Goal: Task Accomplishment & Management: Complete application form

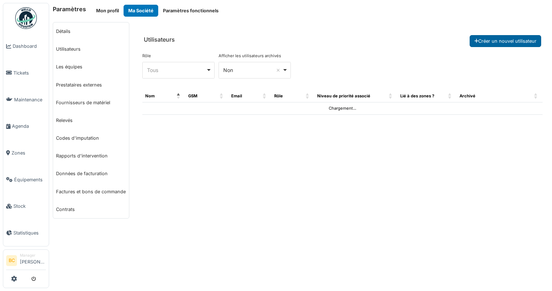
select select "***"
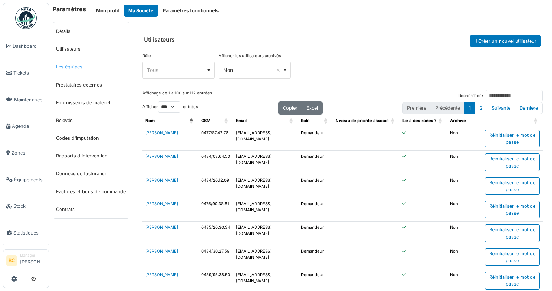
click at [78, 67] on link "Les équipes" at bounding box center [91, 67] width 76 height 18
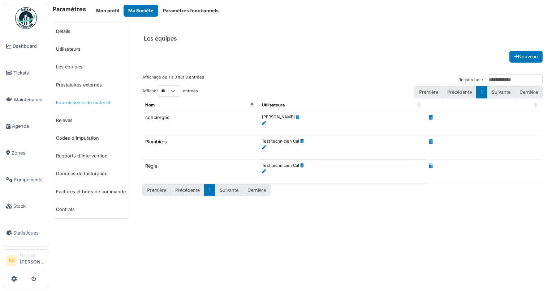
click at [80, 101] on link "Fournisseurs de matériel" at bounding box center [91, 103] width 76 height 18
select select "***"
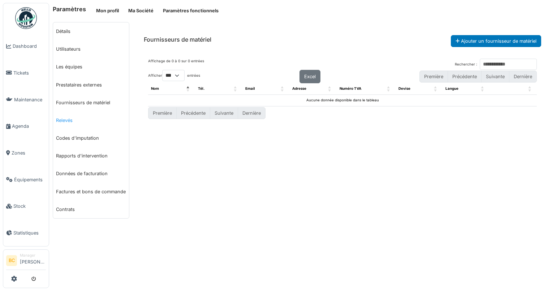
click at [69, 120] on link "Relevés" at bounding box center [91, 120] width 76 height 18
select select "***"
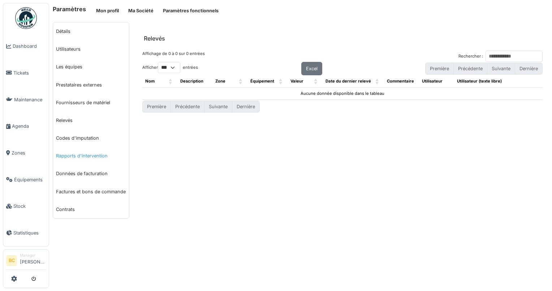
click at [88, 158] on link "Rapports d'intervention" at bounding box center [91, 156] width 76 height 18
select select "***"
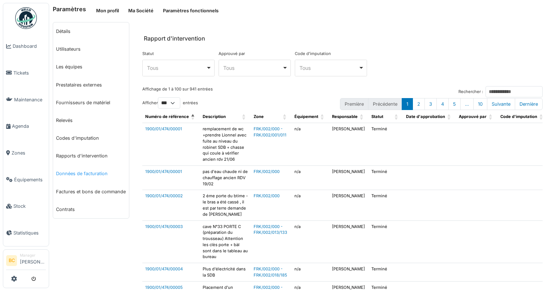
click at [89, 174] on link "Données de facturation" at bounding box center [91, 173] width 76 height 18
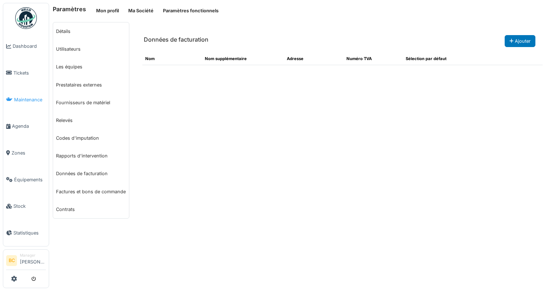
click at [22, 96] on span "Maintenance" at bounding box center [30, 99] width 32 height 7
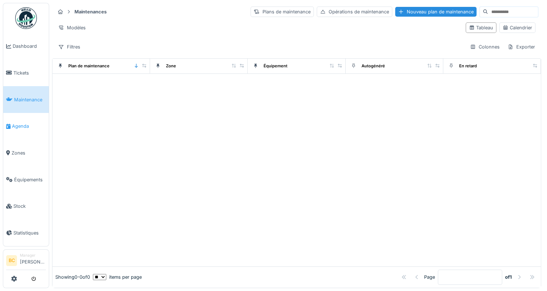
click at [17, 123] on span "Agenda" at bounding box center [29, 126] width 34 height 7
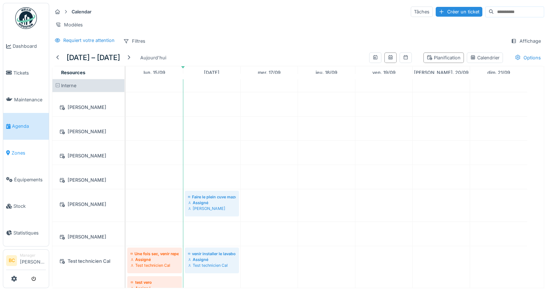
click at [16, 149] on span "Zones" at bounding box center [29, 152] width 34 height 7
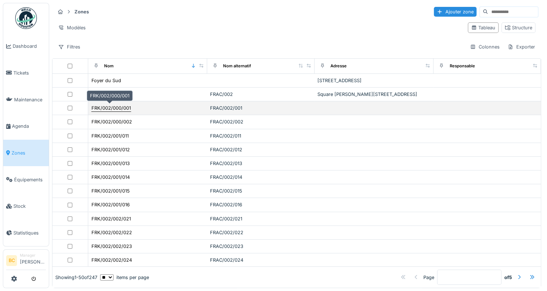
click at [96, 108] on div "FRK/002/000/001" at bounding box center [110, 107] width 39 height 7
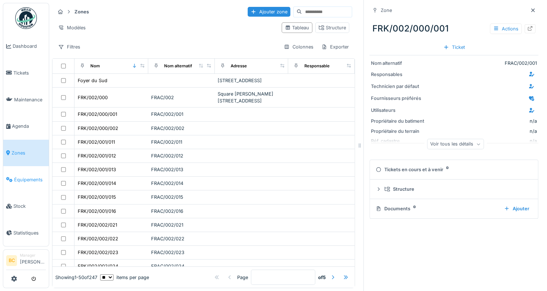
click at [27, 176] on span "Équipements" at bounding box center [30, 179] width 32 height 7
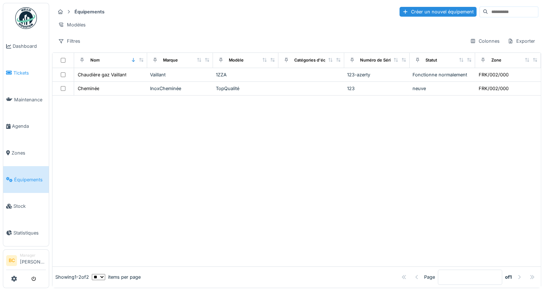
click at [21, 70] on span "Tickets" at bounding box center [29, 72] width 33 height 7
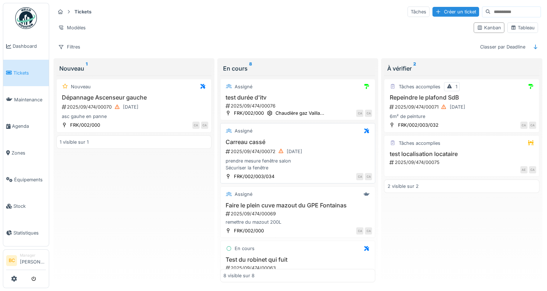
click at [252, 150] on div "2025/09/474/00072 12/09/2025" at bounding box center [298, 151] width 147 height 9
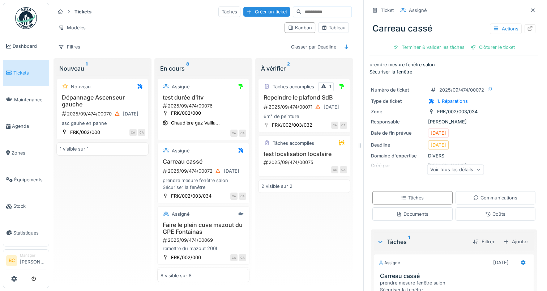
scroll to position [36, 0]
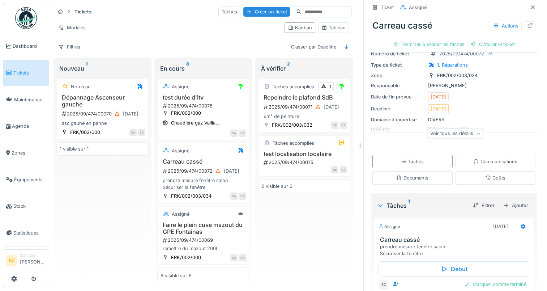
click at [477, 134] on icon at bounding box center [478, 134] width 3 height 2
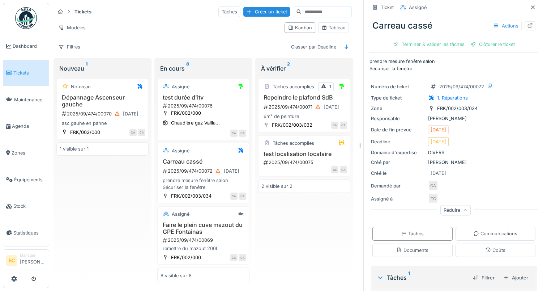
scroll to position [2, 0]
click at [243, 12] on div "Créer un ticket" at bounding box center [266, 12] width 47 height 10
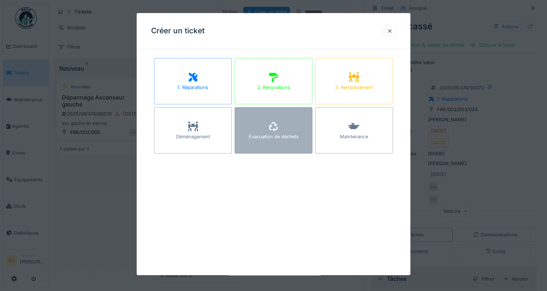
click at [285, 126] on div "Évacuation de déchets" at bounding box center [274, 130] width 78 height 46
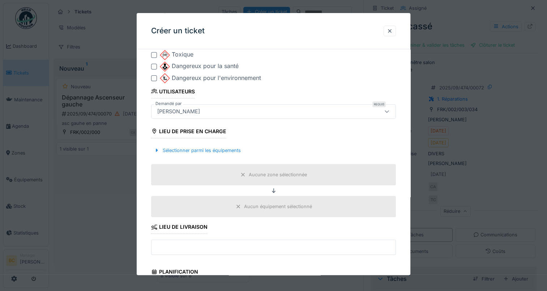
scroll to position [289, 0]
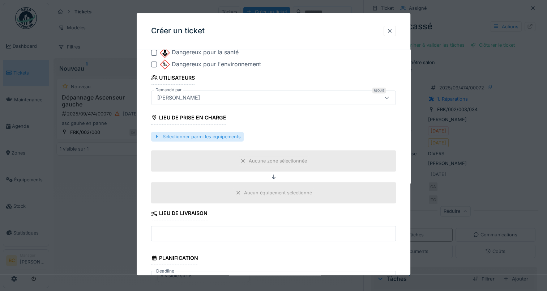
click at [156, 136] on div at bounding box center [157, 136] width 6 height 7
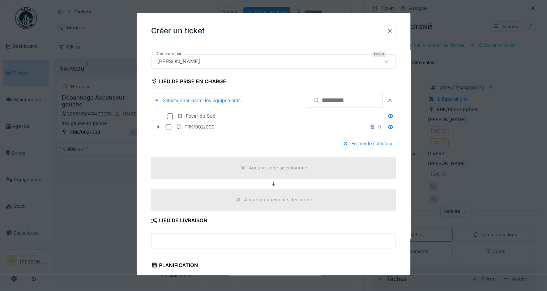
scroll to position [108, 0]
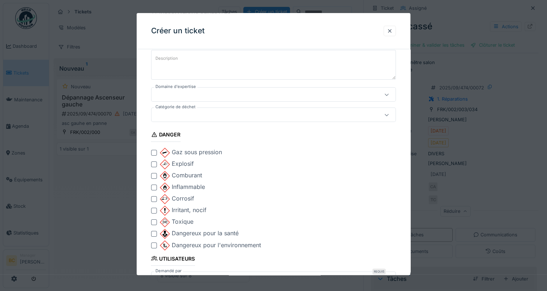
click at [389, 115] on icon at bounding box center [387, 115] width 4 height 2
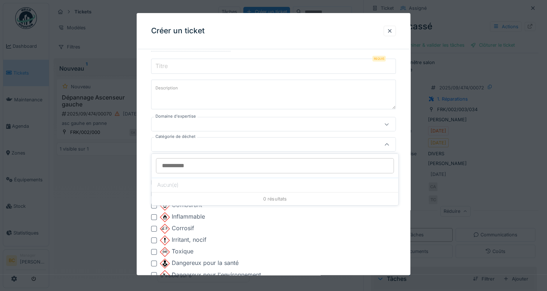
click at [373, 166] on input "Catégorie de déchet" at bounding box center [275, 165] width 238 height 15
click at [389, 124] on icon at bounding box center [387, 124] width 6 height 5
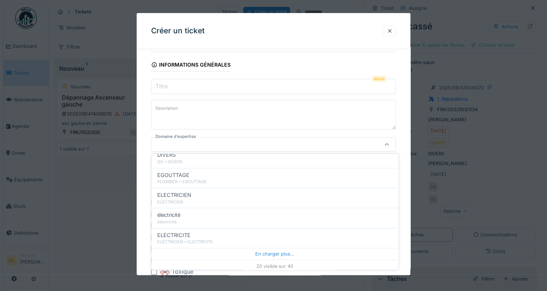
scroll to position [346, 0]
click at [390, 32] on div at bounding box center [390, 30] width 6 height 7
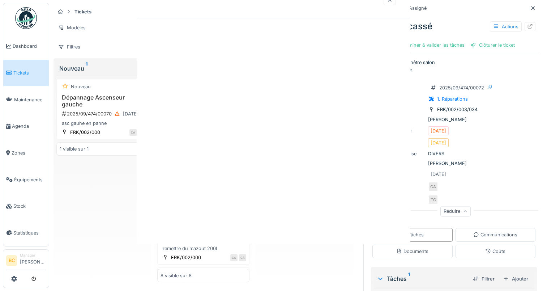
scroll to position [0, 0]
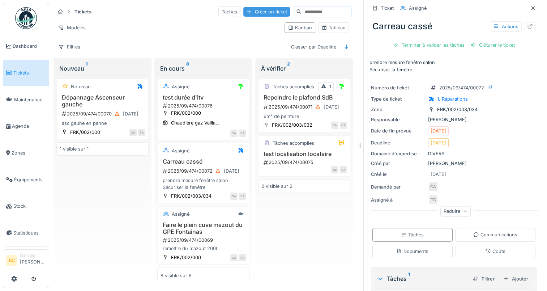
click at [245, 9] on div "Créer un ticket" at bounding box center [266, 12] width 47 height 10
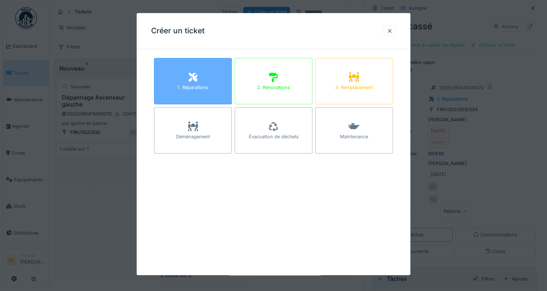
click at [199, 80] on div "1. Réparations" at bounding box center [193, 81] width 78 height 46
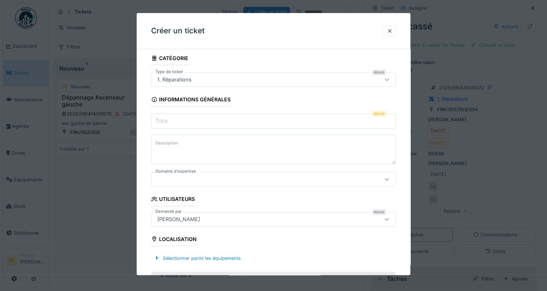
scroll to position [36, 0]
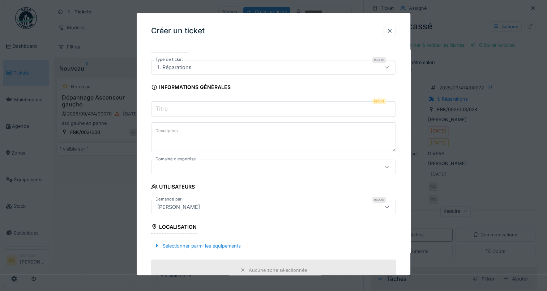
click at [257, 67] on div "1. Réparations" at bounding box center [258, 67] width 209 height 8
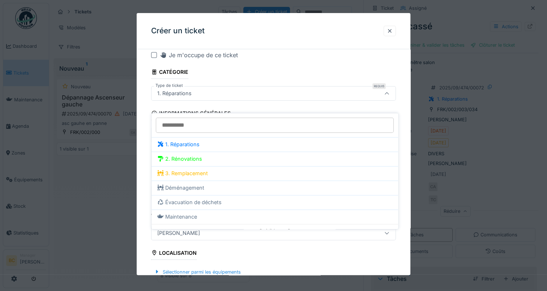
scroll to position [0, 0]
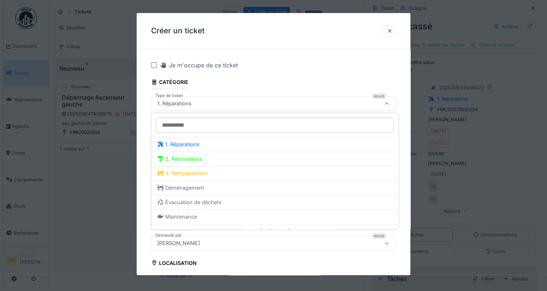
click at [293, 62] on div "Je m'occupe de ce ticket" at bounding box center [278, 65] width 236 height 9
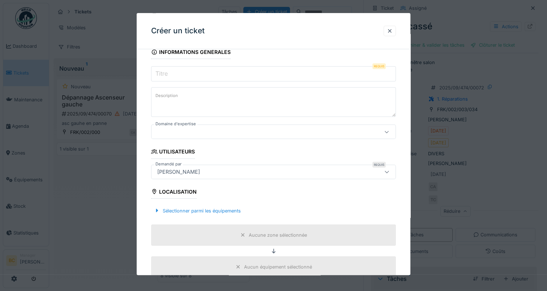
scroll to position [72, 0]
click at [386, 132] on icon at bounding box center [387, 130] width 6 height 5
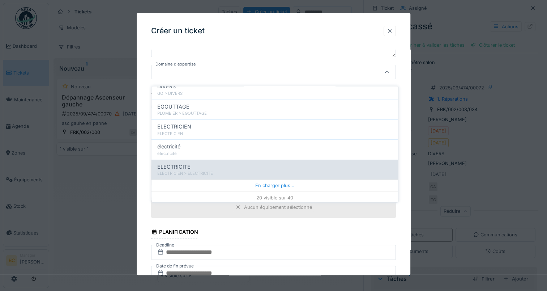
scroll to position [5, 0]
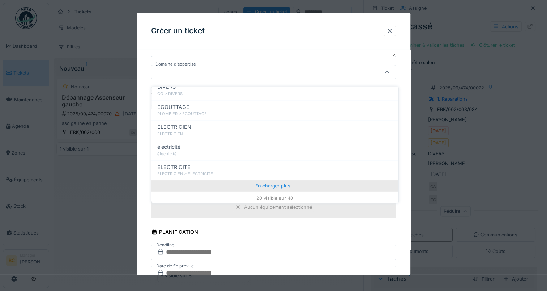
click at [275, 180] on div "En charger plus…" at bounding box center [274, 186] width 247 height 12
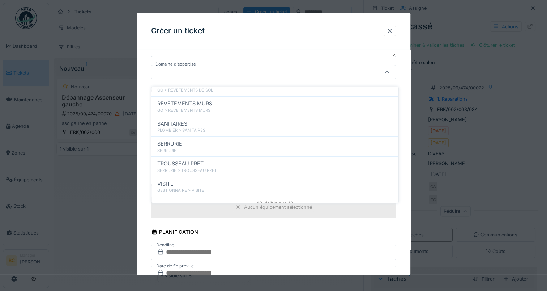
scroll to position [733, 0]
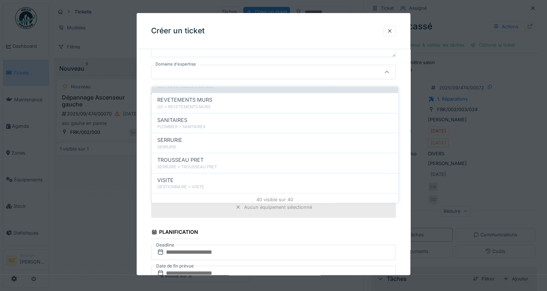
drag, startPoint x: 392, startPoint y: 179, endPoint x: 384, endPoint y: 81, distance: 98.3
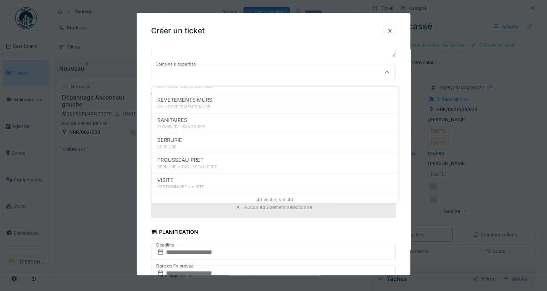
scroll to position [719, 0]
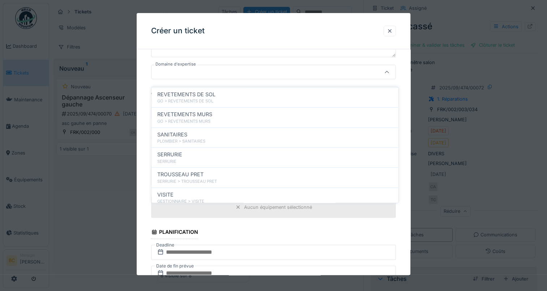
click at [389, 71] on icon at bounding box center [387, 72] width 4 height 2
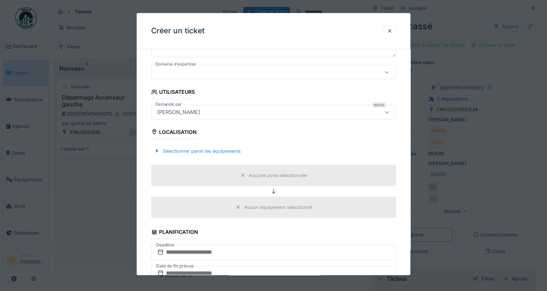
click at [390, 114] on div at bounding box center [387, 111] width 6 height 7
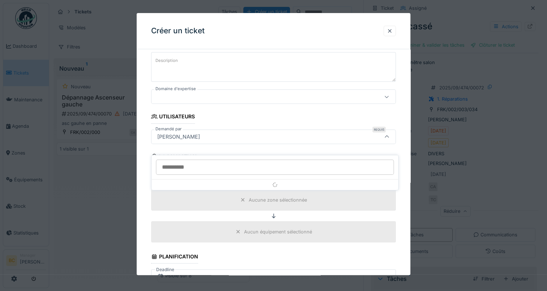
scroll to position [98, 0]
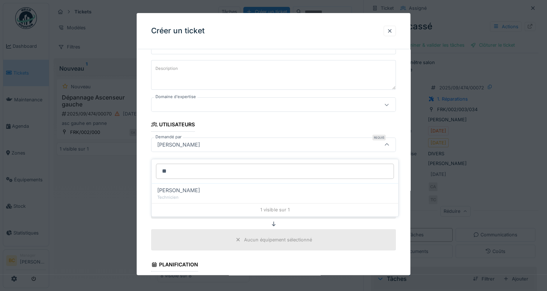
type input "*"
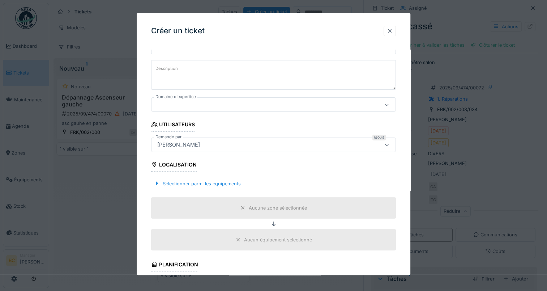
click at [404, 143] on div "**********" at bounding box center [274, 242] width 274 height 570
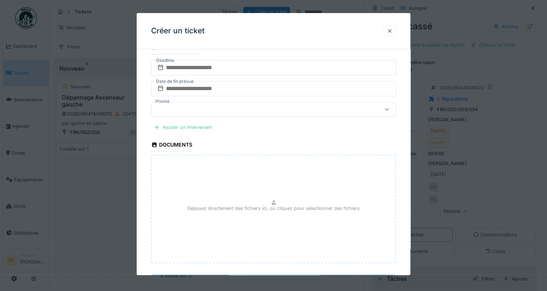
scroll to position [348, 0]
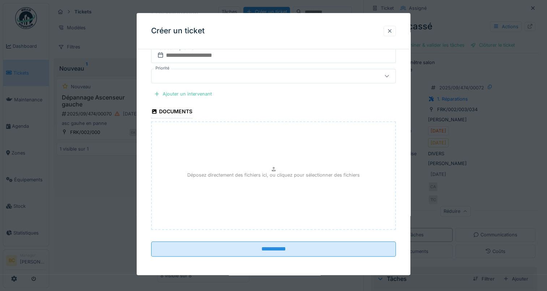
click at [393, 31] on div at bounding box center [390, 30] width 6 height 7
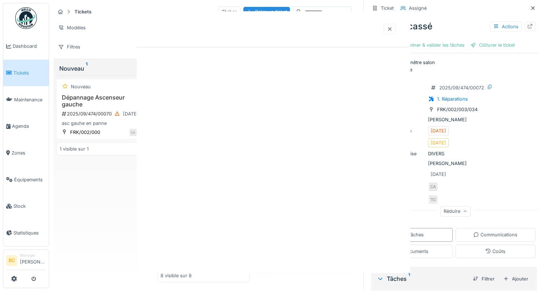
scroll to position [0, 0]
